Goal: Complete application form: Complete application form

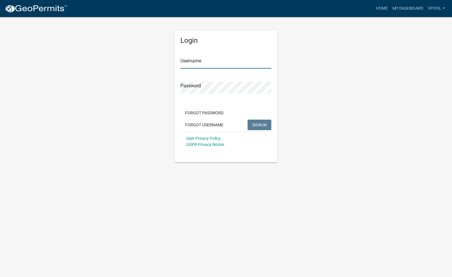
type input "Vpool"
click at [260, 126] on span "SIGN IN" at bounding box center [260, 124] width 14 height 5
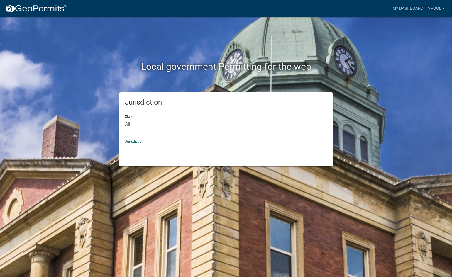
click at [134, 145] on select "Custer County, Colorado Carroll County, Georgia Cook County, Georgia Crawford C…" at bounding box center [226, 150] width 203 height 12
click at [218, 203] on div "Local government Permitting for the web Jurisdiction State All Colorado Georgia…" at bounding box center [226, 138] width 452 height 277
click at [143, 151] on select "Custer County, Colorado Carroll County, Georgia Cook County, Georgia Crawford C…" at bounding box center [226, 150] width 203 height 12
click at [206, 186] on div "Local government Permitting for the web Jurisdiction State All Colorado Georgia…" at bounding box center [226, 138] width 452 height 277
drag, startPoint x: 144, startPoint y: 123, endPoint x: 150, endPoint y: 126, distance: 6.7
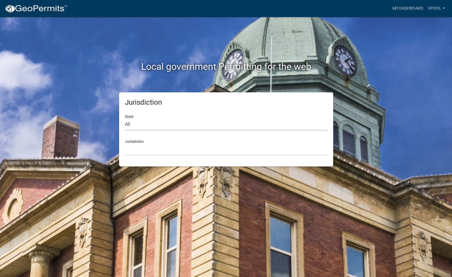
click at [144, 123] on select "All [US_STATE] [US_STATE] [US_STATE] [US_STATE] [US_STATE] [US_STATE] [US_STATE…" at bounding box center [226, 125] width 203 height 12
select select "[US_STATE]"
click at [125, 119] on select "All [US_STATE] [US_STATE] [US_STATE] [US_STATE] [US_STATE] [US_STATE] [US_STATE…" at bounding box center [226, 125] width 203 height 12
click at [146, 151] on select "[GEOGRAPHIC_DATA], [US_STATE] [GEOGRAPHIC_DATA], [US_STATE] [GEOGRAPHIC_DATA], …" at bounding box center [226, 150] width 203 height 12
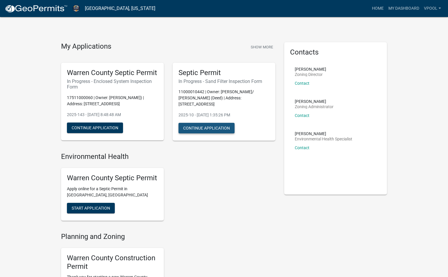
click at [200, 123] on button "Continue Application" at bounding box center [207, 128] width 56 height 11
click at [99, 207] on span "Start Application" at bounding box center [91, 208] width 38 height 5
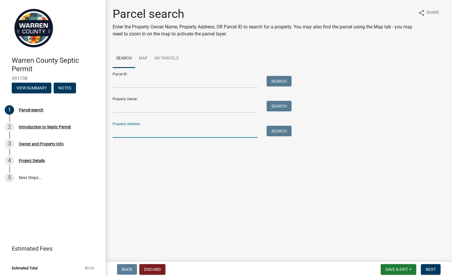
click at [124, 134] on input "Property Address:" at bounding box center [185, 132] width 145 height 12
type input "9951 Mckinley"
click at [280, 132] on button "Search" at bounding box center [279, 131] width 25 height 11
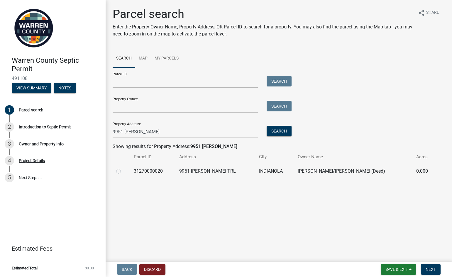
click at [123, 168] on label at bounding box center [123, 168] width 0 height 0
click at [123, 171] on input "radio" at bounding box center [125, 170] width 4 height 4
radio input "true"
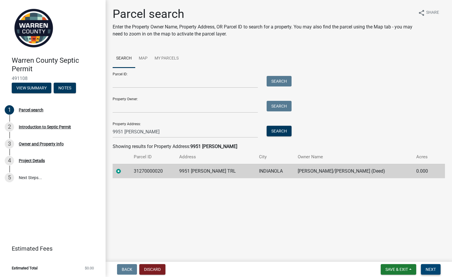
click at [429, 269] on span "Next" at bounding box center [431, 269] width 10 height 5
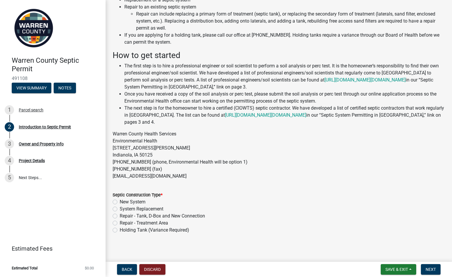
scroll to position [58, 0]
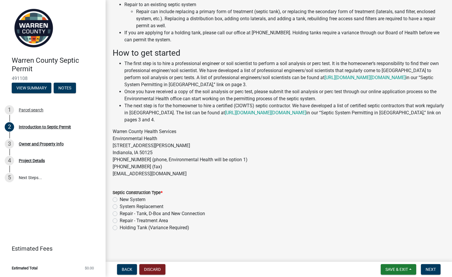
click at [120, 207] on label "System Replacement" at bounding box center [142, 206] width 44 height 7
click at [120, 207] on input "System Replacement" at bounding box center [122, 205] width 4 height 4
radio input "true"
click at [431, 270] on span "Next" at bounding box center [431, 269] width 10 height 5
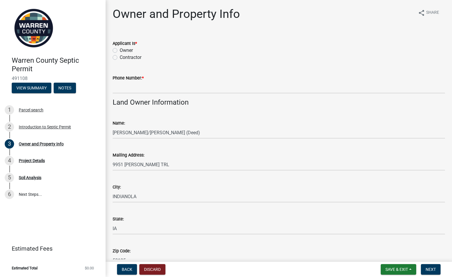
click at [120, 57] on label "Contractor" at bounding box center [131, 57] width 22 height 7
click at [120, 57] on input "Contractor" at bounding box center [122, 56] width 4 height 4
radio input "true"
click at [123, 90] on input "Phone Number: *" at bounding box center [279, 88] width 333 height 12
type input "5156891653"
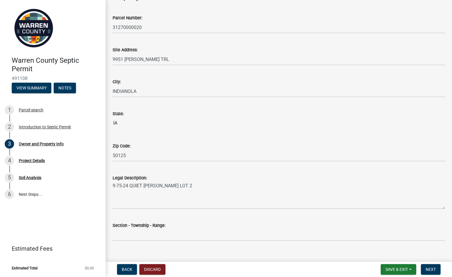
scroll to position [320, 0]
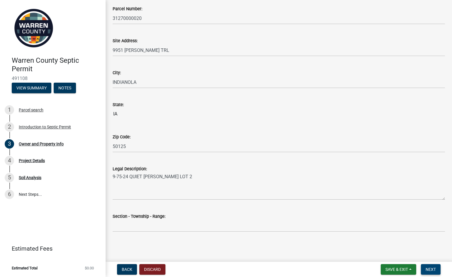
click at [433, 270] on span "Next" at bounding box center [431, 269] width 10 height 5
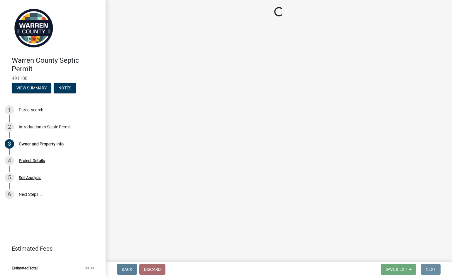
scroll to position [0, 0]
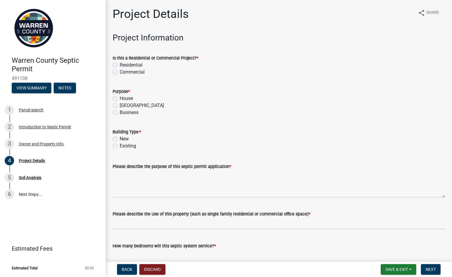
click at [120, 64] on label "Residential" at bounding box center [131, 65] width 23 height 7
click at [120, 64] on input "Residential" at bounding box center [122, 64] width 4 height 4
radio input "true"
click at [120, 98] on label "House" at bounding box center [126, 98] width 13 height 7
click at [120, 98] on input "House" at bounding box center [122, 97] width 4 height 4
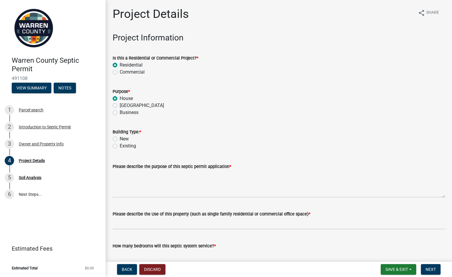
radio input "true"
click at [120, 147] on label "Existing" at bounding box center [128, 146] width 16 height 7
click at [120, 147] on input "Existing" at bounding box center [122, 145] width 4 height 4
radio input "true"
click at [152, 190] on textarea "Please describe the purpose of this septic permit application *" at bounding box center [279, 184] width 333 height 28
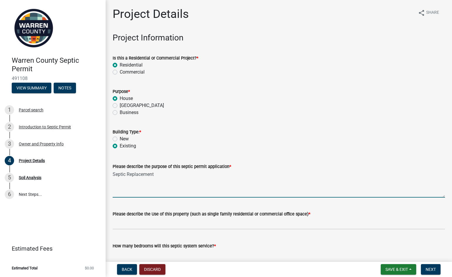
type textarea "Septic Replacement"
click at [149, 225] on input "Please describe the Use of this property (such as single family residential or …" at bounding box center [279, 224] width 333 height 12
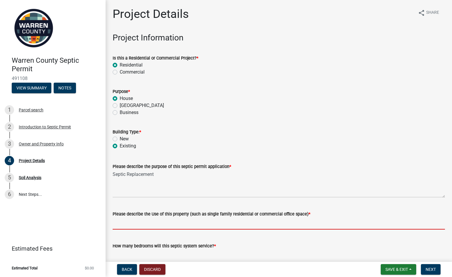
type input "SFR"
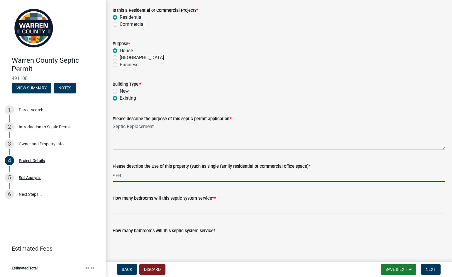
scroll to position [59, 0]
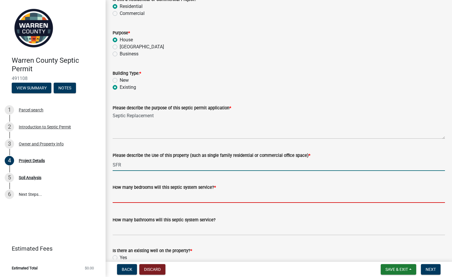
click at [127, 198] on input "text" at bounding box center [279, 197] width 333 height 12
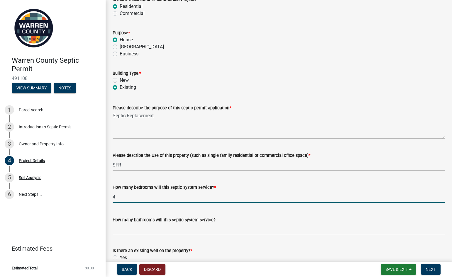
type input "4"
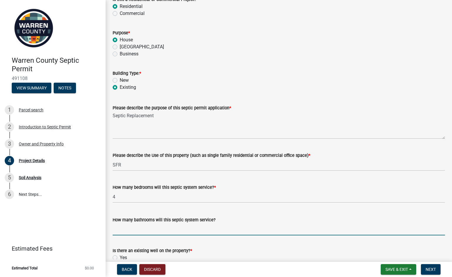
click at [137, 228] on input "How many bathrooms will this septic system service?" at bounding box center [279, 230] width 333 height 12
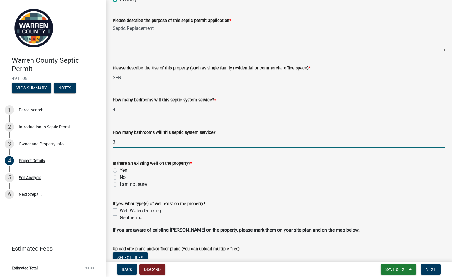
scroll to position [147, 0]
type input "3"
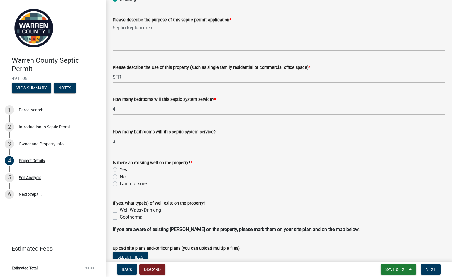
click at [120, 176] on label "No" at bounding box center [123, 177] width 6 height 7
click at [120, 176] on input "No" at bounding box center [122, 176] width 4 height 4
radio input "true"
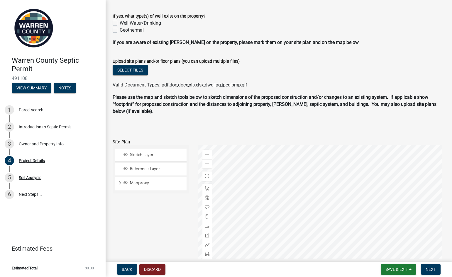
scroll to position [395, 0]
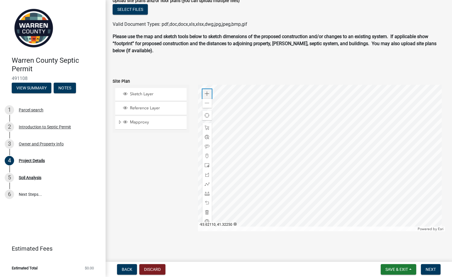
click at [207, 95] on span at bounding box center [207, 94] width 5 height 5
click at [321, 202] on div at bounding box center [321, 158] width 247 height 147
click at [340, 141] on div at bounding box center [321, 158] width 247 height 147
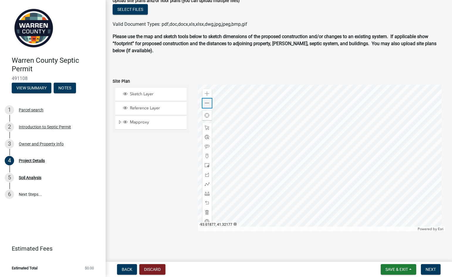
click at [205, 103] on span at bounding box center [207, 103] width 5 height 5
click at [273, 155] on div at bounding box center [321, 158] width 247 height 147
click at [321, 155] on div at bounding box center [321, 158] width 247 height 147
click at [206, 164] on span at bounding box center [207, 165] width 5 height 5
click at [351, 139] on div at bounding box center [321, 158] width 247 height 147
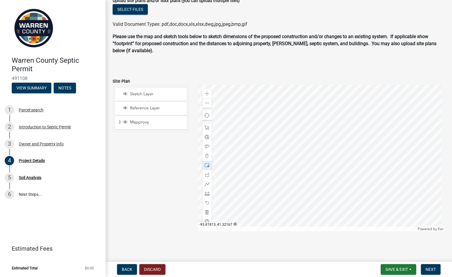
click at [339, 143] on div at bounding box center [321, 158] width 247 height 147
click at [206, 185] on span at bounding box center [207, 184] width 5 height 5
click at [365, 142] on div at bounding box center [321, 158] width 247 height 147
click at [366, 144] on div at bounding box center [321, 158] width 247 height 147
click at [362, 137] on div at bounding box center [321, 158] width 247 height 147
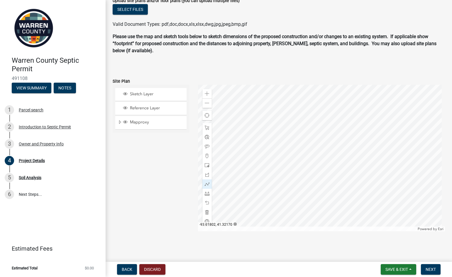
click at [359, 137] on div at bounding box center [321, 158] width 247 height 147
click at [351, 137] on div at bounding box center [321, 158] width 247 height 147
click at [344, 140] on div at bounding box center [321, 158] width 247 height 147
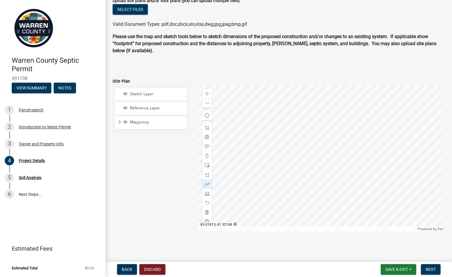
click at [340, 141] on div at bounding box center [321, 158] width 247 height 147
click at [269, 151] on div at bounding box center [321, 158] width 247 height 147
click at [205, 148] on span at bounding box center [207, 146] width 5 height 5
click at [355, 134] on div at bounding box center [321, 158] width 247 height 147
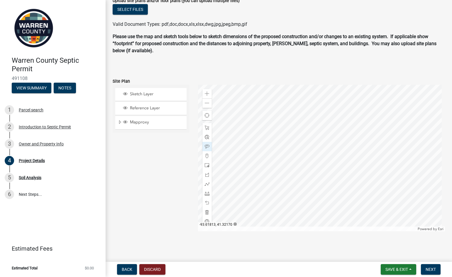
click at [340, 137] on div at bounding box center [321, 158] width 247 height 147
click at [280, 149] on div at bounding box center [321, 158] width 247 height 147
click at [431, 270] on span "Next" at bounding box center [431, 269] width 10 height 5
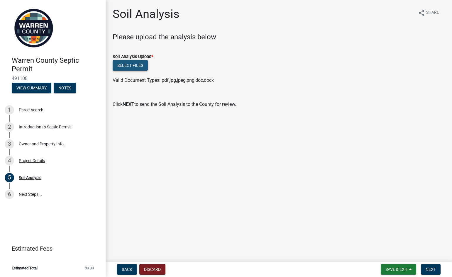
click at [128, 64] on button "Select files" at bounding box center [130, 65] width 35 height 11
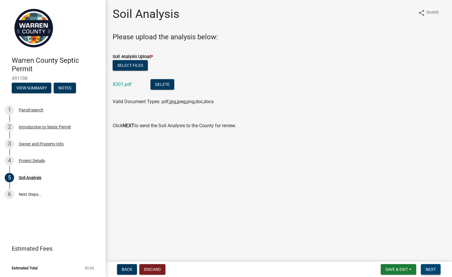
click at [433, 270] on span "Next" at bounding box center [431, 269] width 10 height 5
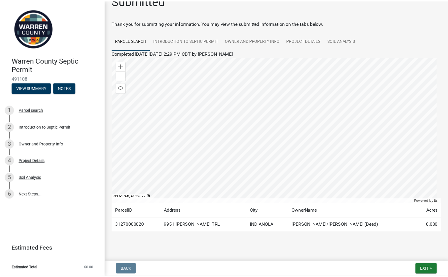
scroll to position [21, 0]
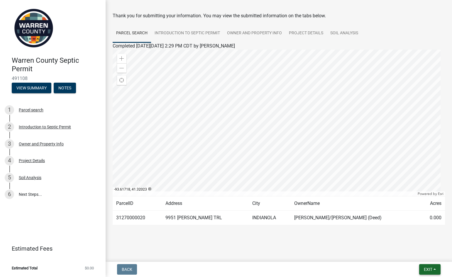
click at [431, 270] on span "Exit" at bounding box center [428, 269] width 9 height 5
drag, startPoint x: 417, startPoint y: 254, endPoint x: 414, endPoint y: 250, distance: 4.6
click at [416, 254] on button "Save & Exit" at bounding box center [417, 255] width 47 height 14
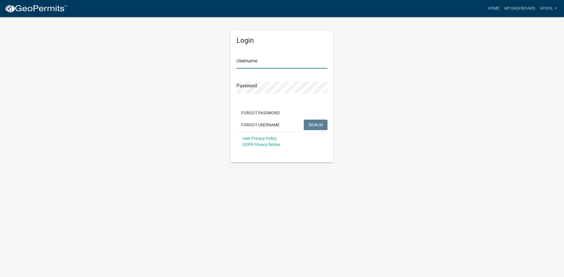
type input "Vpool"
drag, startPoint x: 319, startPoint y: 125, endPoint x: 325, endPoint y: 149, distance: 25.2
click at [319, 126] on span "SIGN IN" at bounding box center [315, 124] width 14 height 5
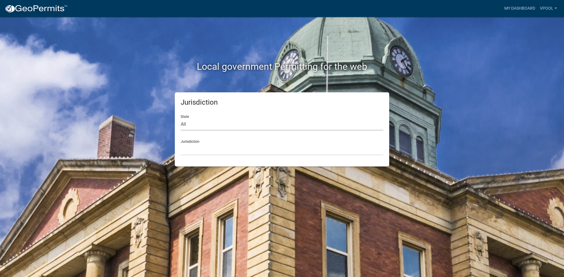
click at [189, 124] on select "All [US_STATE] [US_STATE] [US_STATE] [US_STATE] [US_STATE] [US_STATE] [US_STATE…" at bounding box center [282, 125] width 203 height 12
select select "[US_STATE]"
click at [181, 119] on select "All [US_STATE] [US_STATE] [US_STATE] [US_STATE] [US_STATE] [US_STATE] [US_STATE…" at bounding box center [282, 125] width 203 height 12
click at [194, 151] on select "[GEOGRAPHIC_DATA], [US_STATE] [GEOGRAPHIC_DATA], [US_STATE] [GEOGRAPHIC_DATA], …" at bounding box center [282, 150] width 203 height 12
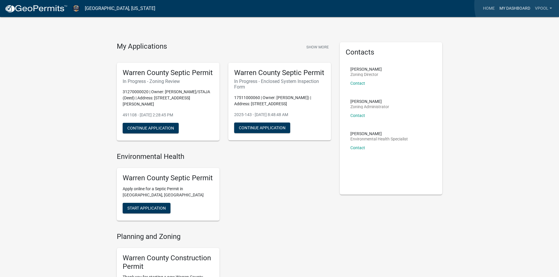
click at [519, 5] on link "My Dashboard" at bounding box center [515, 8] width 36 height 11
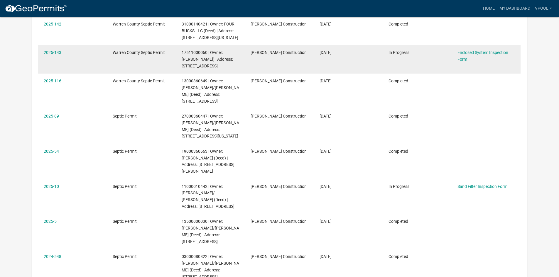
scroll to position [176, 0]
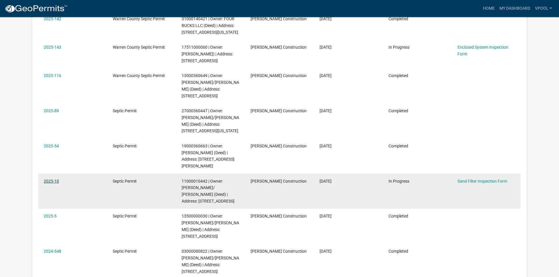
click at [48, 179] on link "2025-10" at bounding box center [51, 181] width 15 height 5
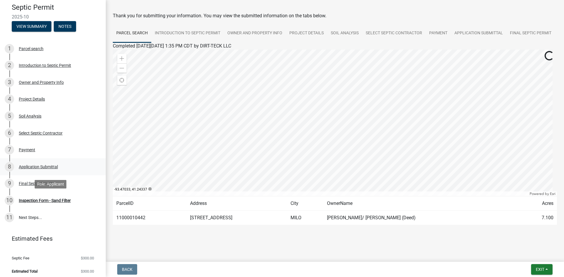
scroll to position [56, 0]
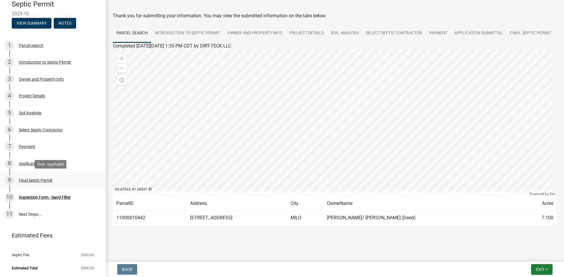
click at [33, 181] on div "Final Septic Permit" at bounding box center [36, 181] width 34 height 4
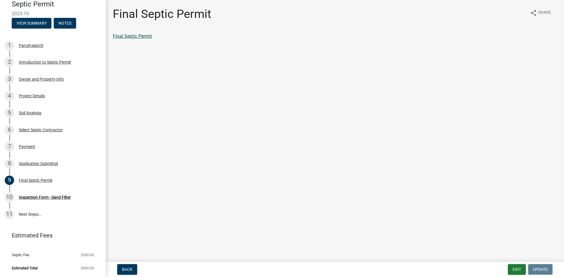
click at [134, 37] on link "Final Septic Permit" at bounding box center [132, 36] width 39 height 6
